Goal: Task Accomplishment & Management: Use online tool/utility

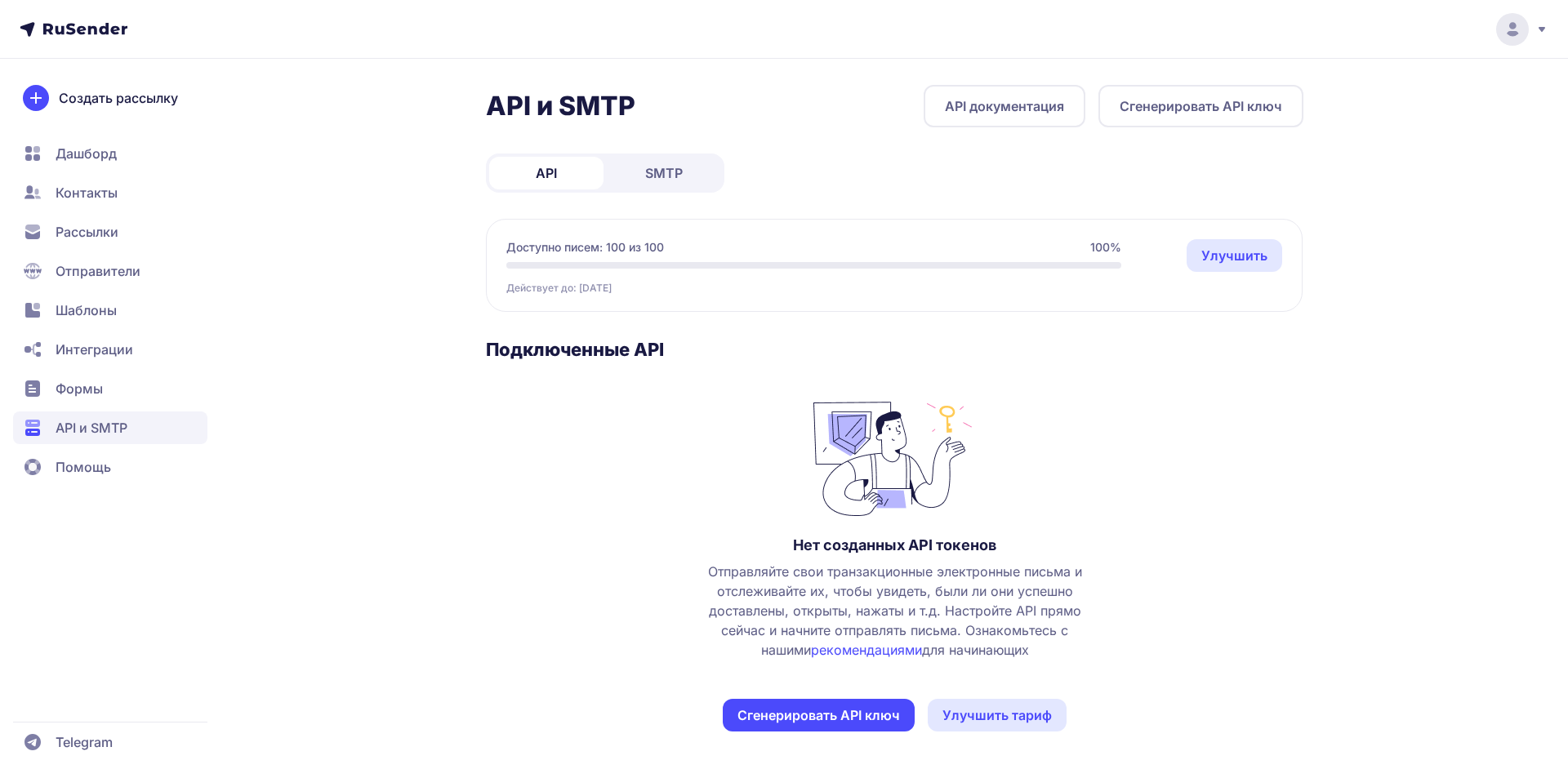
click at [1185, 109] on button "Сгенерировать API ключ" at bounding box center [1201, 106] width 205 height 42
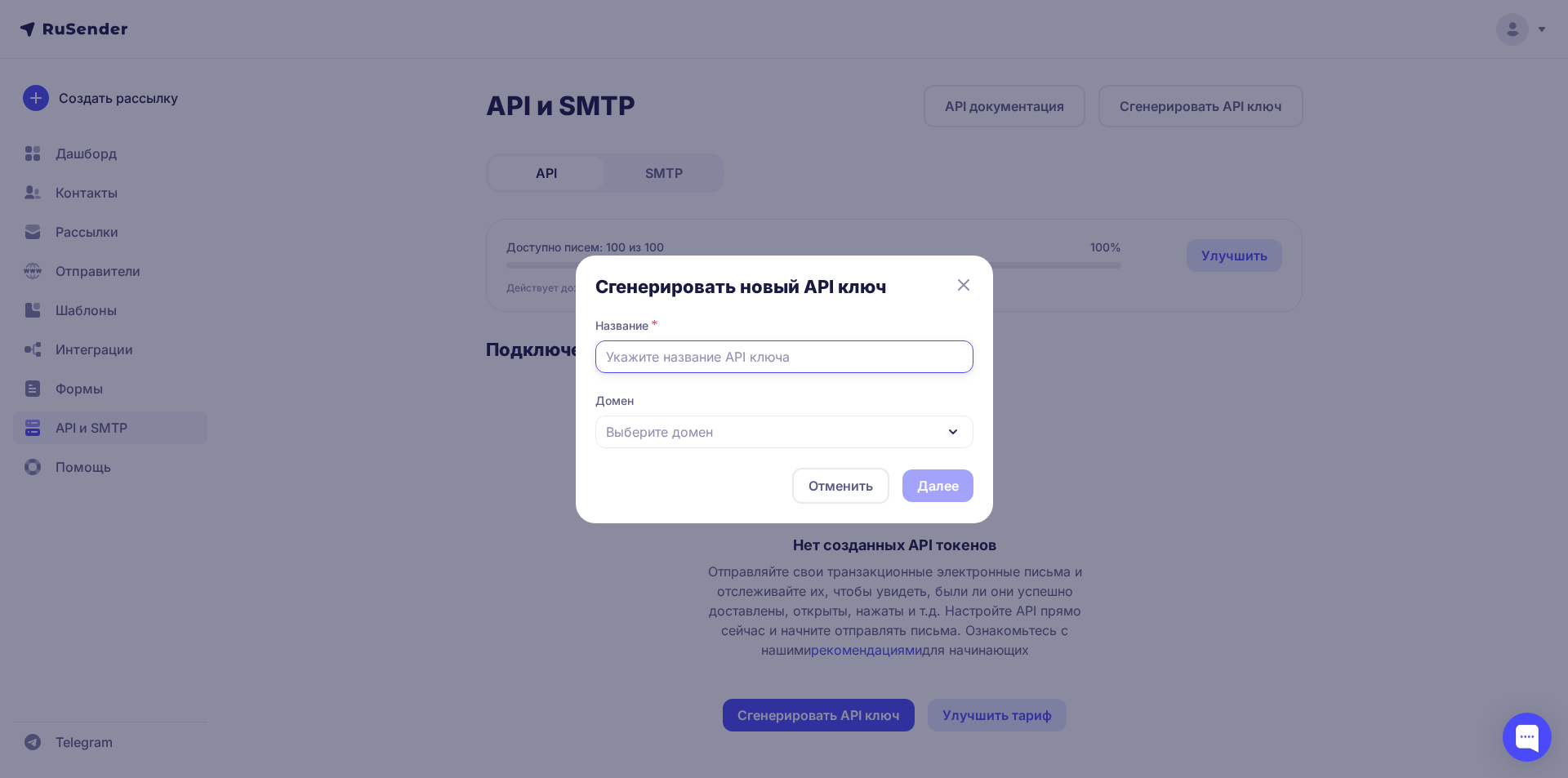
click at [758, 363] on input "text" at bounding box center [784, 356] width 378 height 33
type input "л"
click at [835, 431] on div "Выберите домен" at bounding box center [784, 432] width 378 height 33
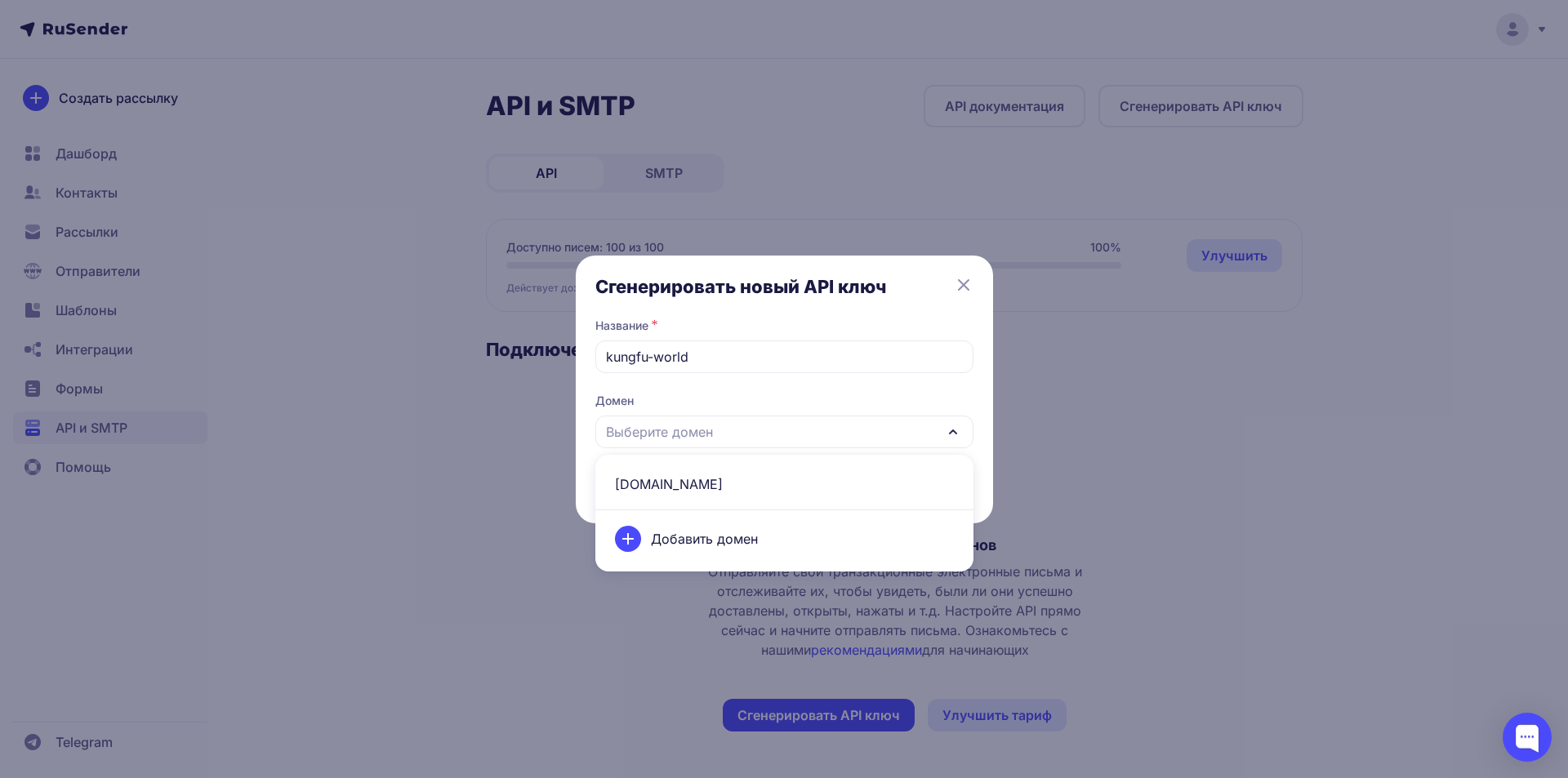
click at [775, 481] on span "kungfu-world.ru" at bounding box center [784, 483] width 358 height 39
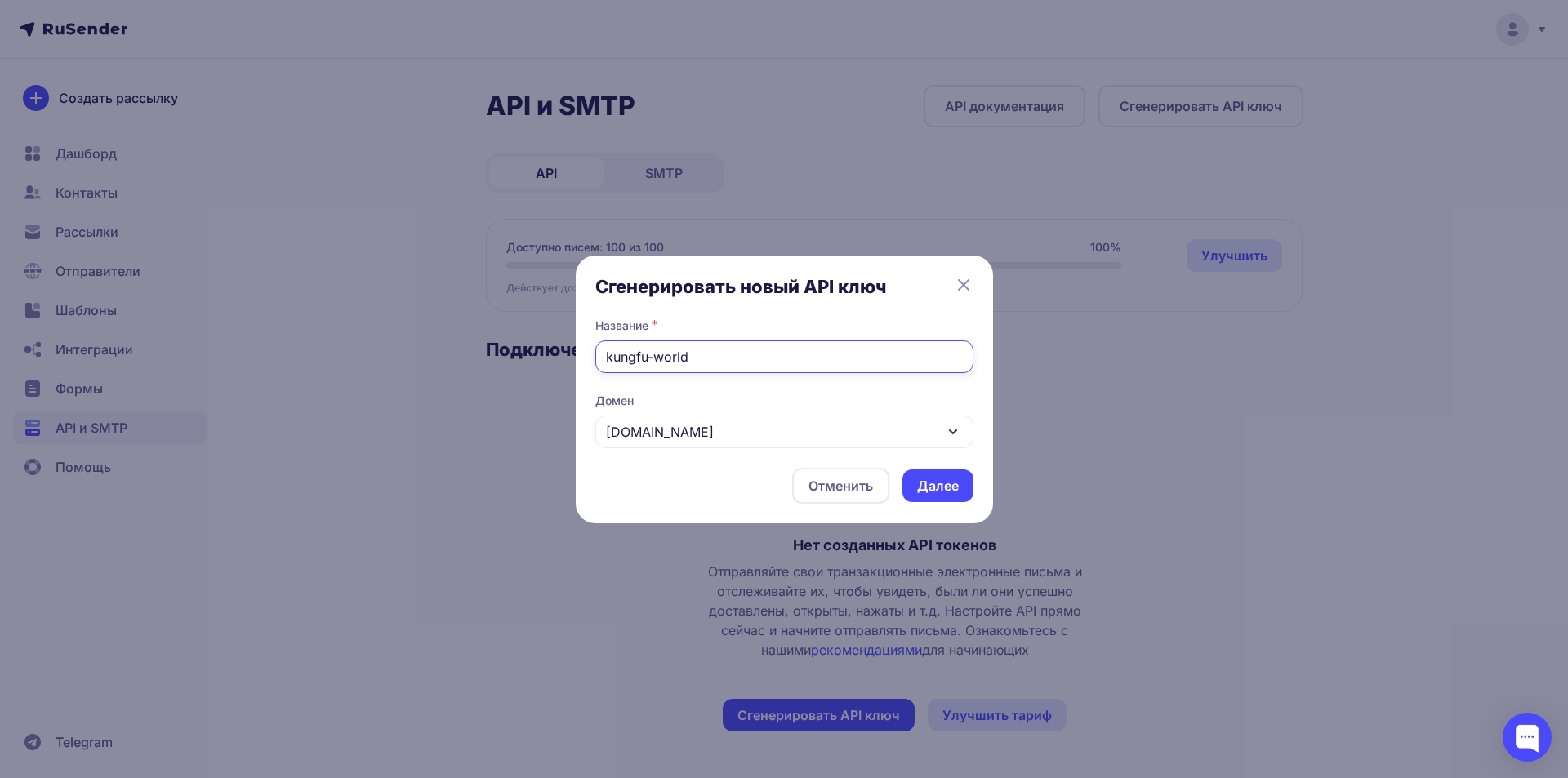
click at [692, 361] on input "kungfu-world" at bounding box center [784, 356] width 378 height 33
type input "Уведомления"
click at [935, 491] on button "Далее" at bounding box center [938, 486] width 71 height 33
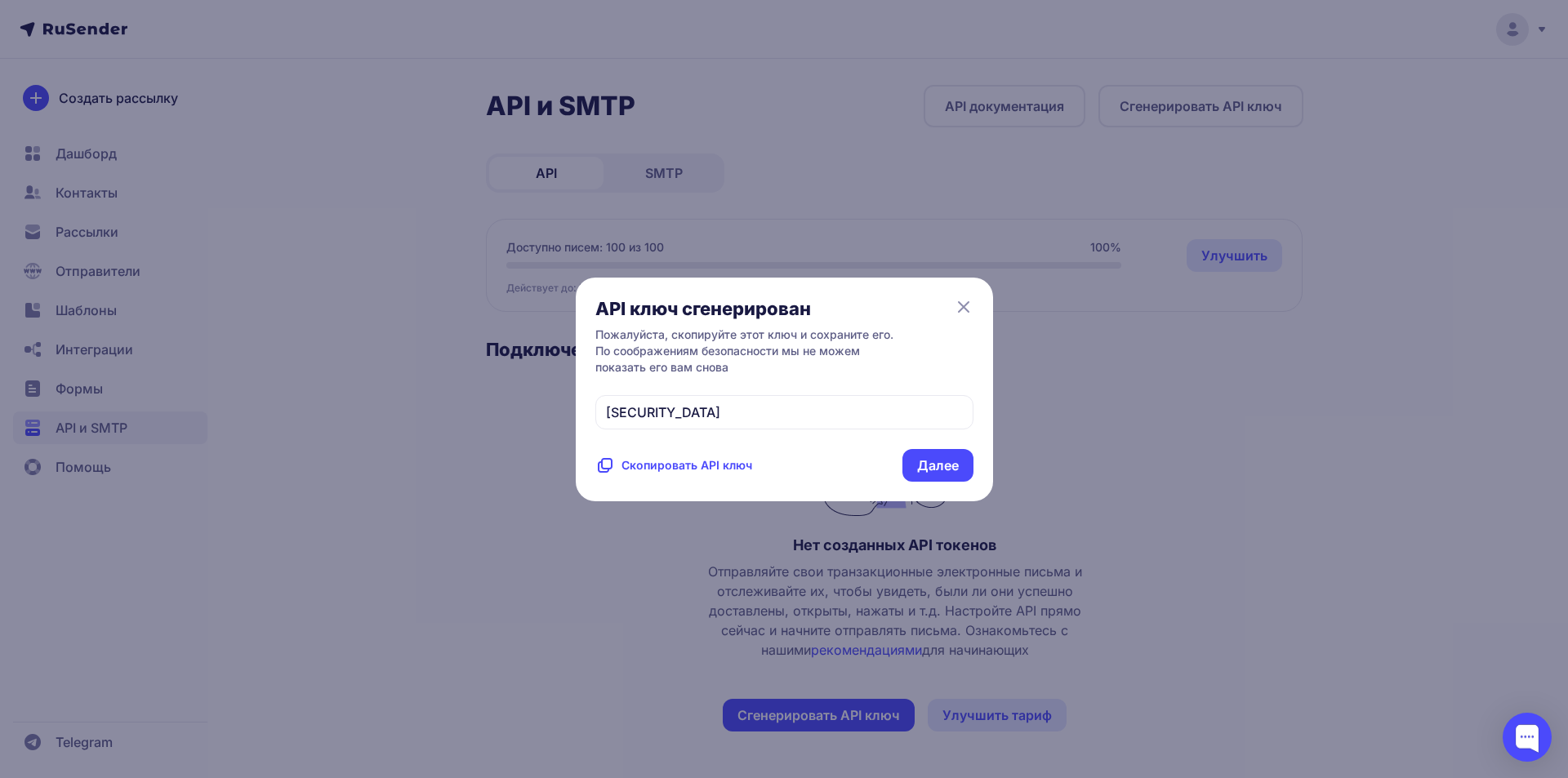
click at [731, 474] on span "Скопировать API ключ" at bounding box center [686, 465] width 131 height 16
click at [930, 481] on button "Далее" at bounding box center [938, 466] width 71 height 33
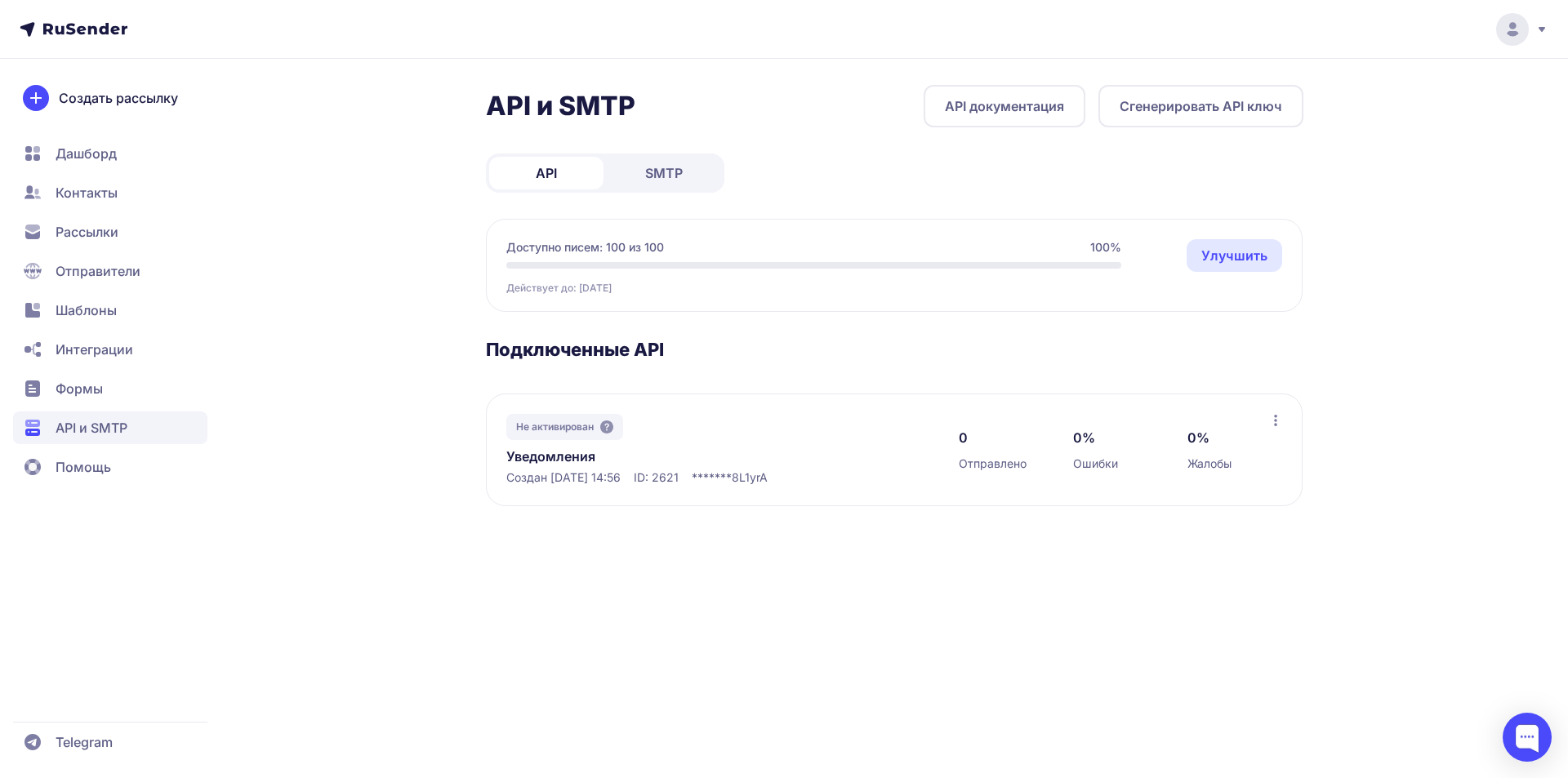
click at [83, 42] on header at bounding box center [784, 29] width 1568 height 59
click at [58, 26] on icon at bounding box center [85, 28] width 84 height 11
click at [72, 147] on span "Дашборд" at bounding box center [86, 154] width 62 height 20
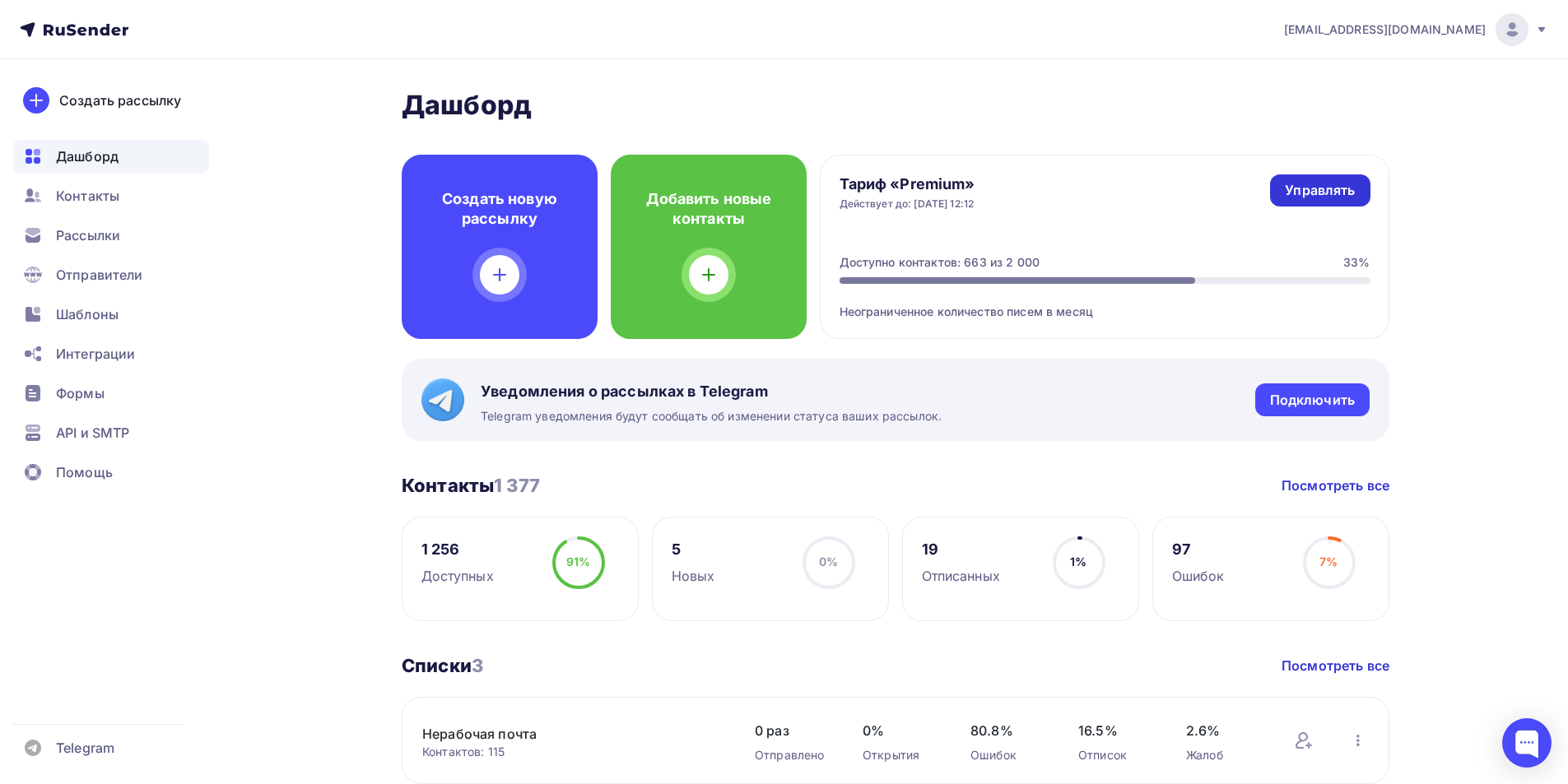
click at [1344, 198] on div "Управлять" at bounding box center [1320, 191] width 70 height 19
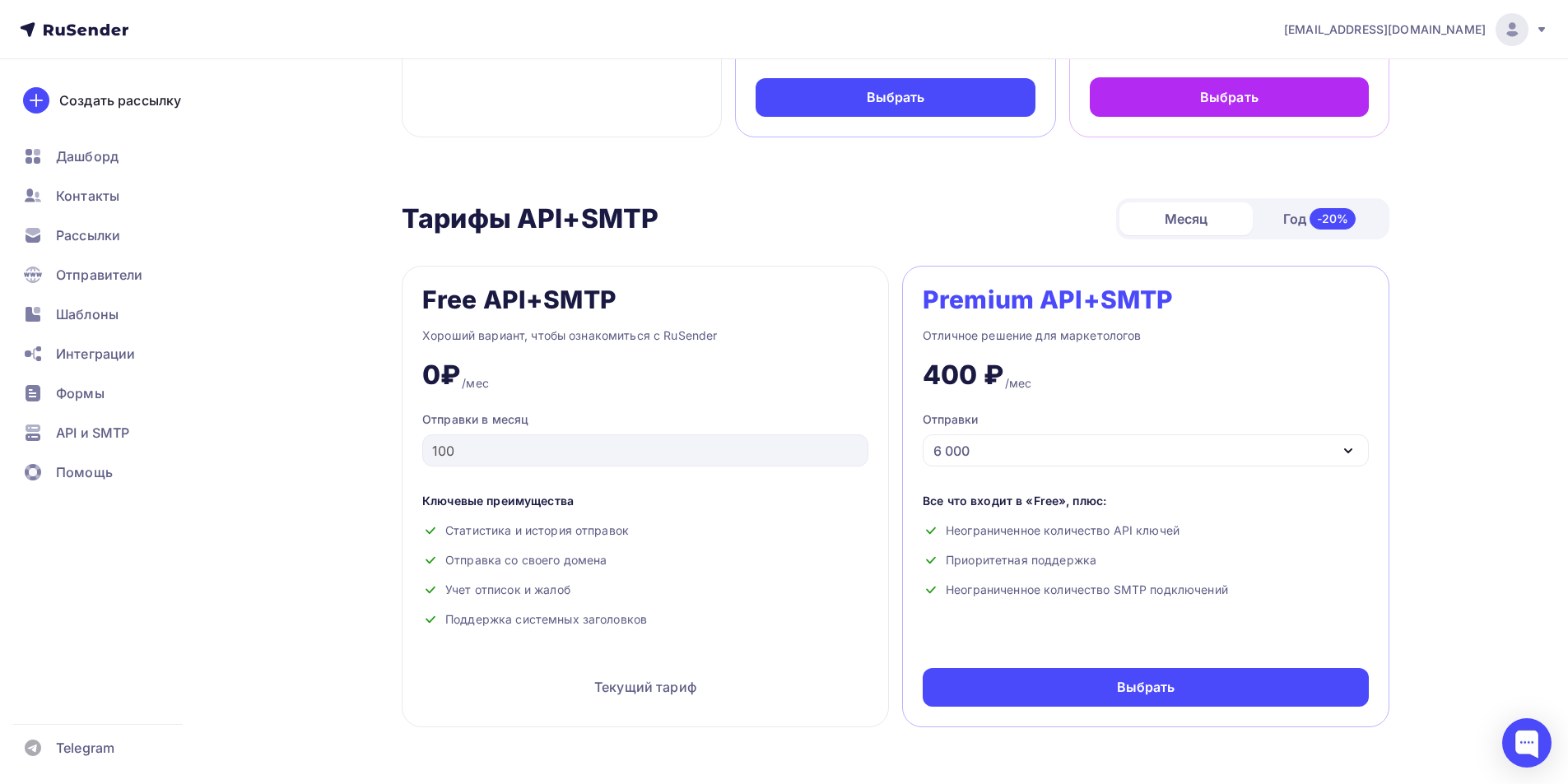
scroll to position [494, 0]
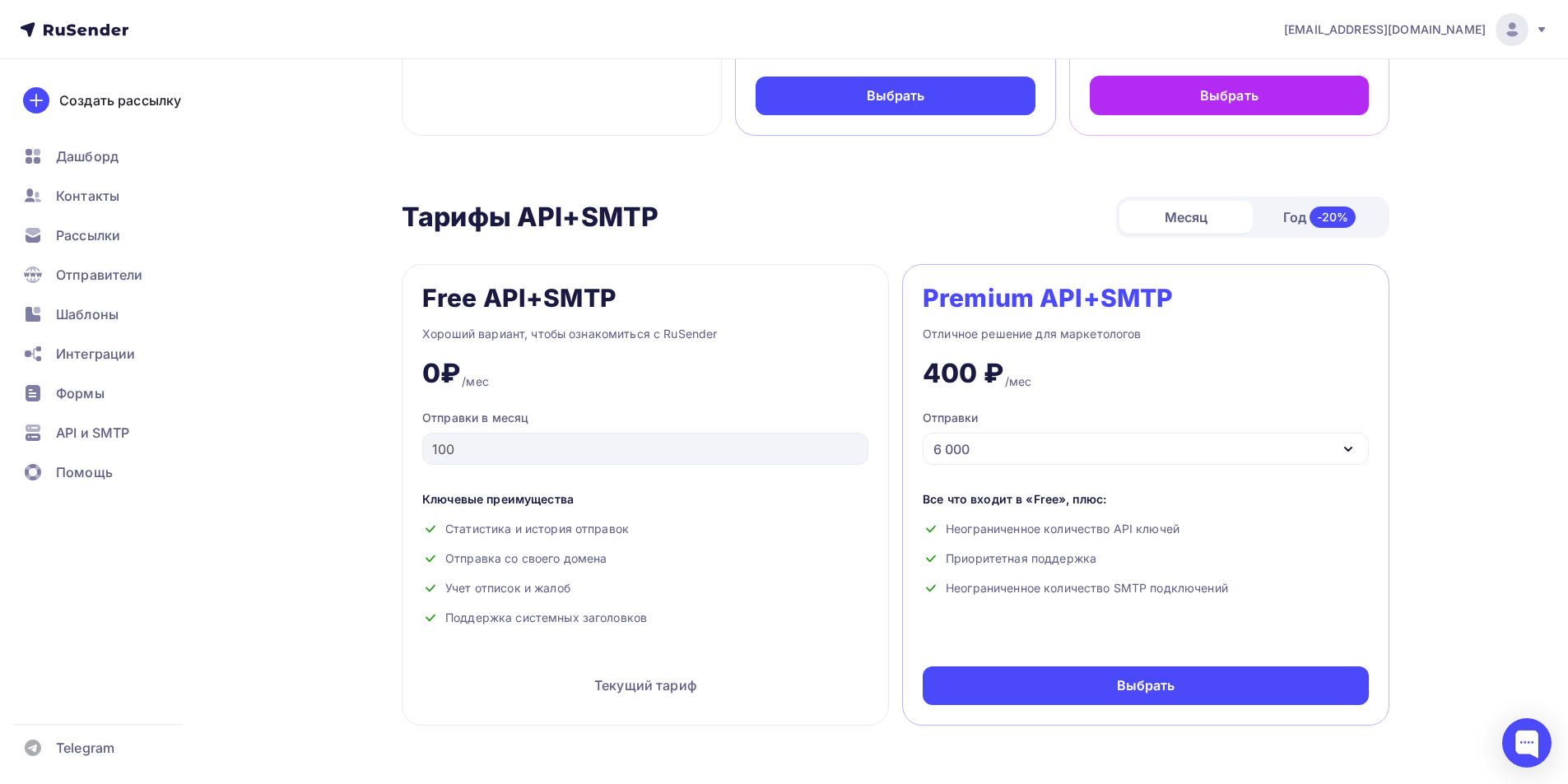
click at [979, 454] on div "6 000" at bounding box center [1146, 448] width 446 height 32
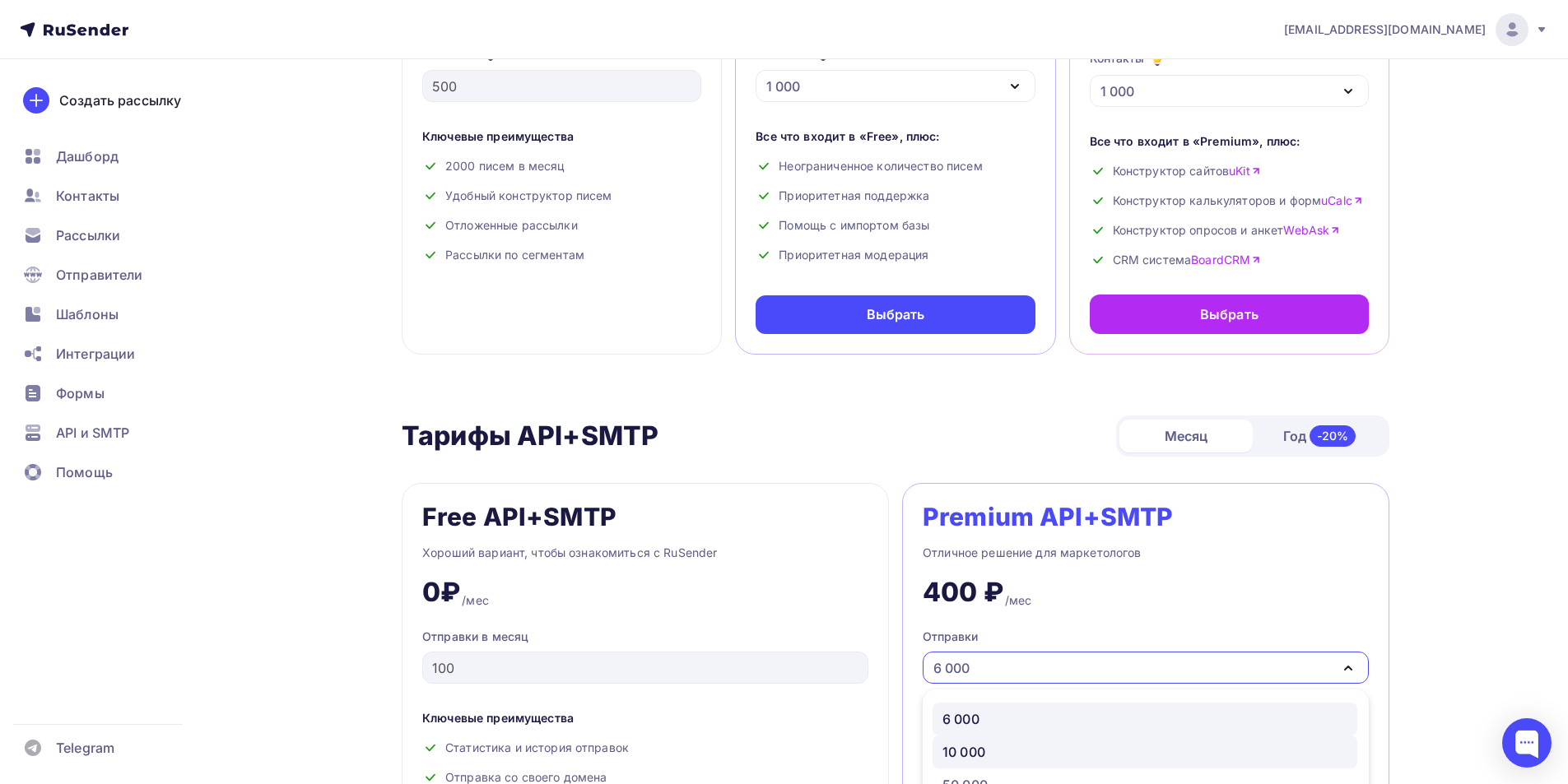
scroll to position [246, 0]
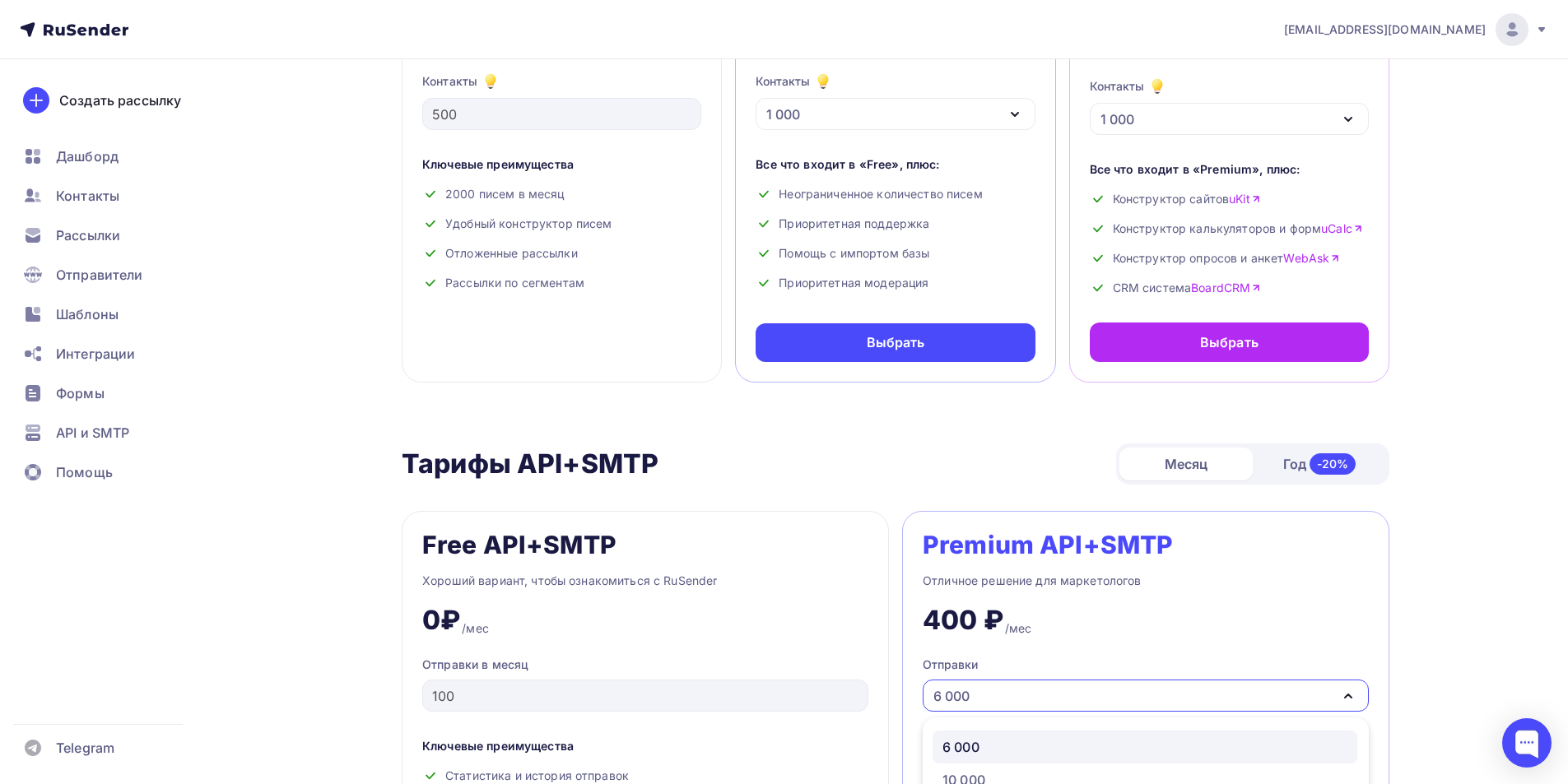
click at [917, 459] on div "Тарифы API+SMTP Тарифы API+SMTP Месяц Год -20%" at bounding box center [895, 463] width 987 height 41
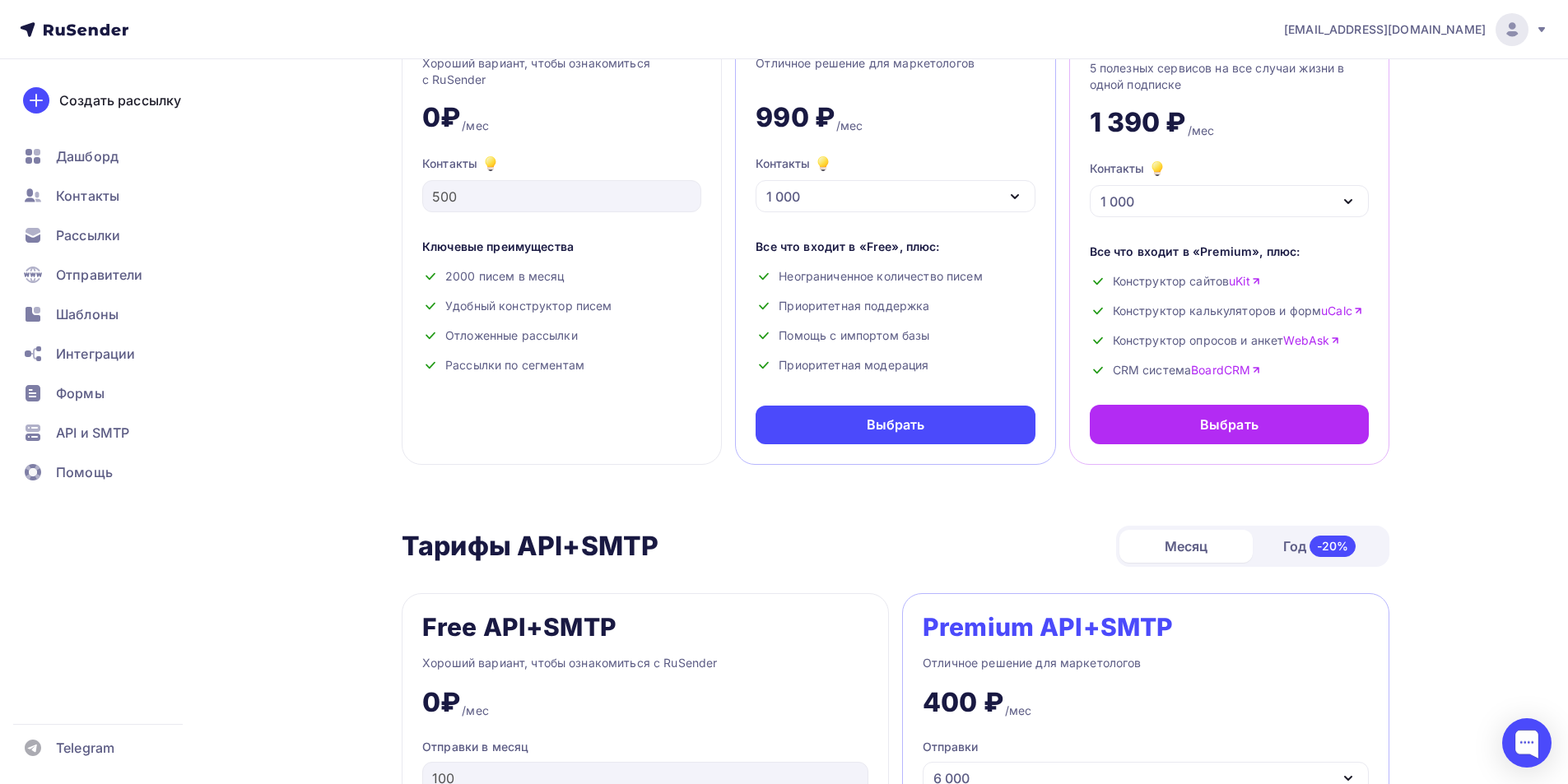
scroll to position [0, 0]
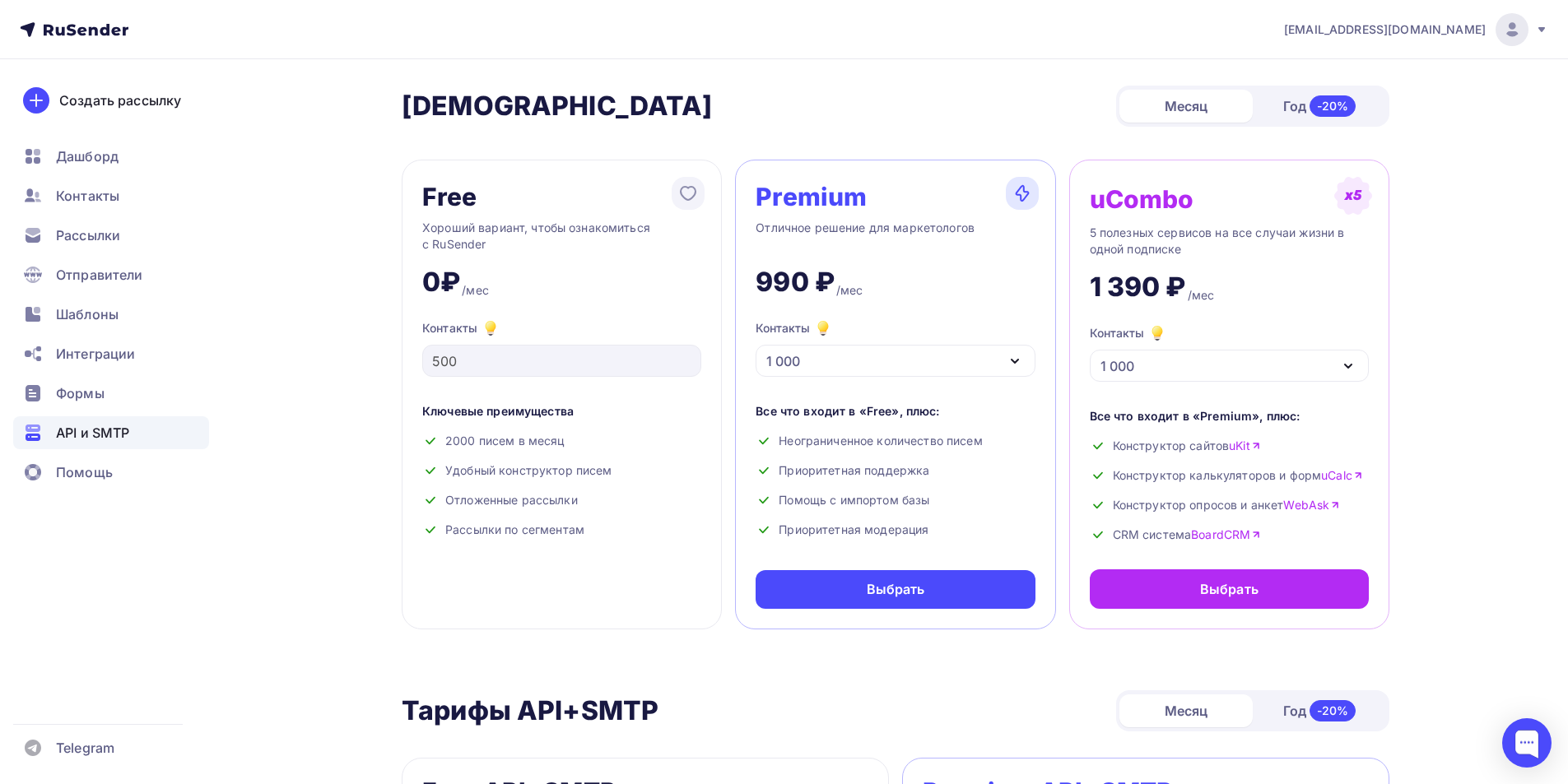
click at [92, 437] on span "API и SMTP" at bounding box center [93, 433] width 73 height 20
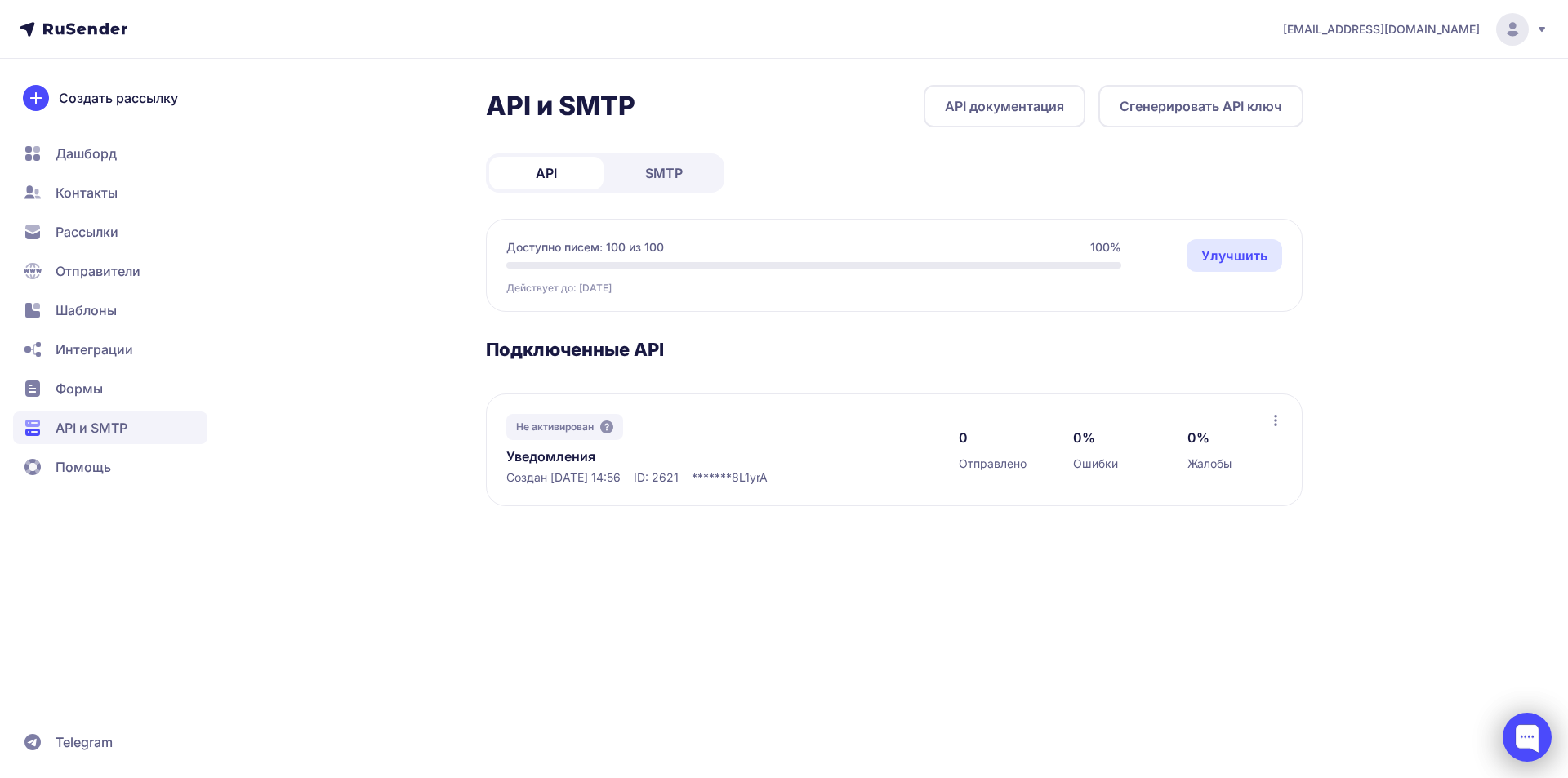
click at [1524, 736] on div at bounding box center [1527, 737] width 49 height 49
click at [1514, 731] on div at bounding box center [1527, 737] width 49 height 49
